Goal: Navigation & Orientation: Find specific page/section

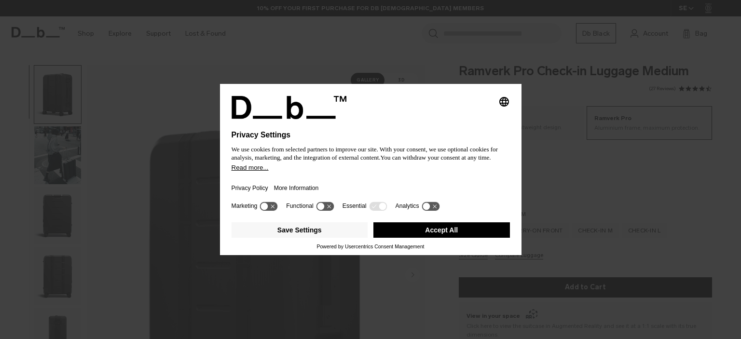
click at [446, 234] on button "Accept All" at bounding box center [441, 229] width 136 height 15
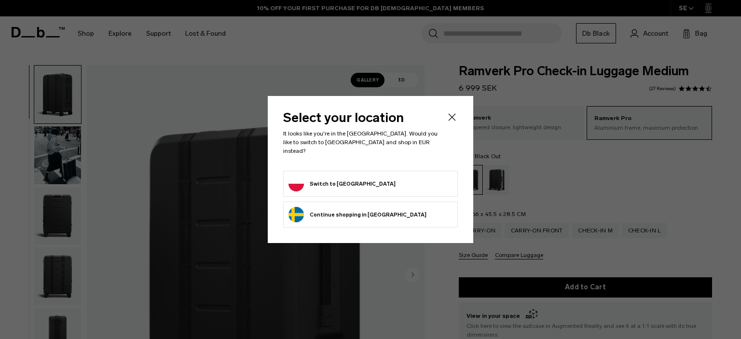
click at [451, 123] on icon "Close" at bounding box center [452, 117] width 12 height 12
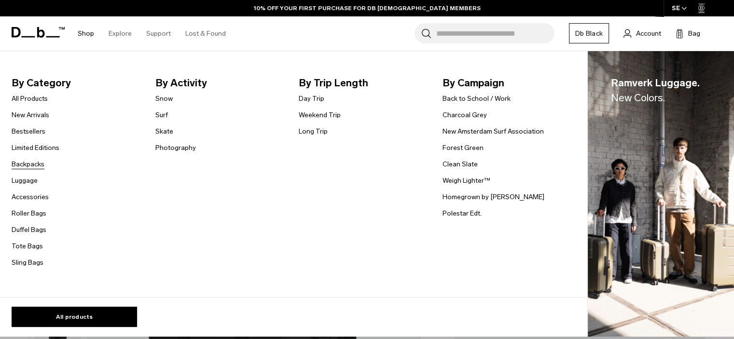
click at [28, 168] on link "Backpacks" at bounding box center [28, 164] width 33 height 10
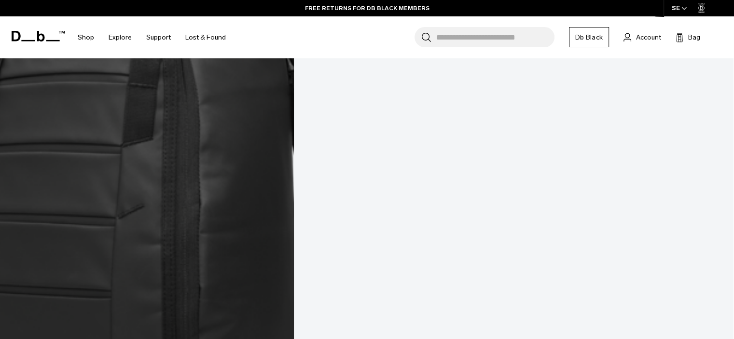
scroll to position [1302, 0]
